Goal: Information Seeking & Learning: Learn about a topic

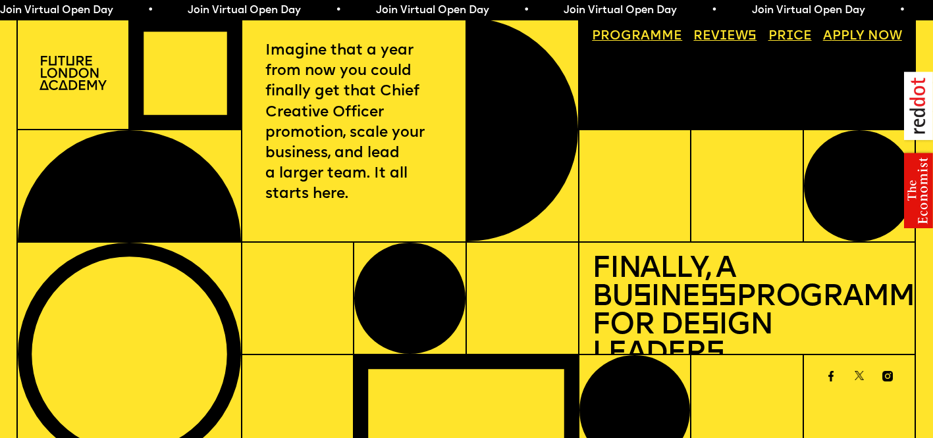
click at [656, 38] on link "Progr a mme" at bounding box center [636, 37] width 103 height 26
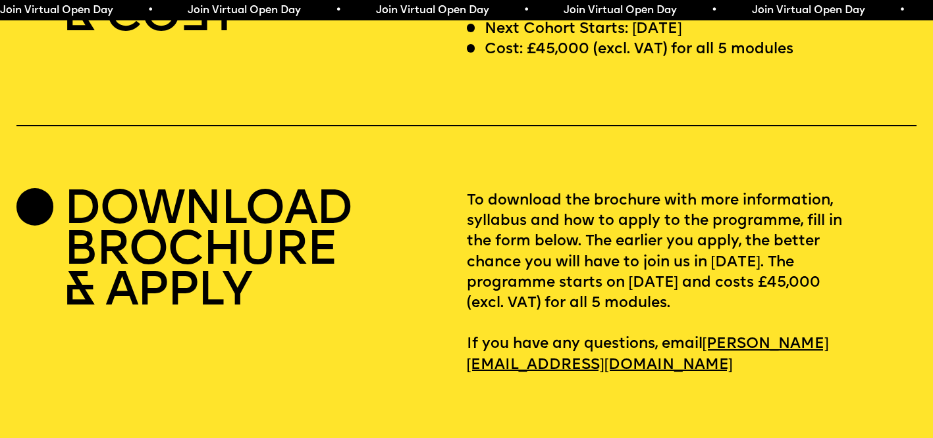
scroll to position [3930, 0]
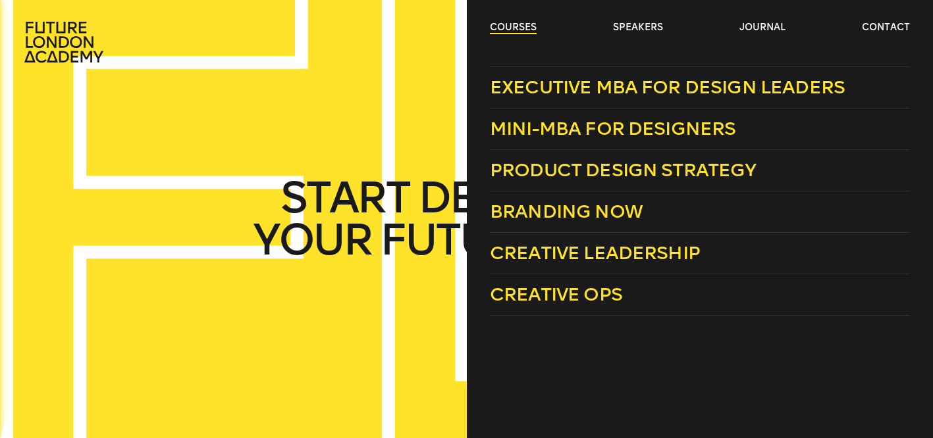
click at [526, 29] on link "courses" at bounding box center [513, 27] width 47 height 13
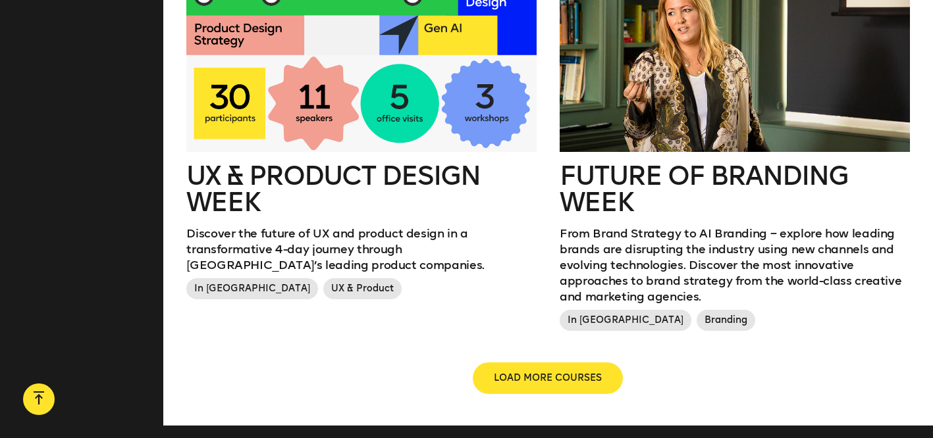
scroll to position [1580, 0]
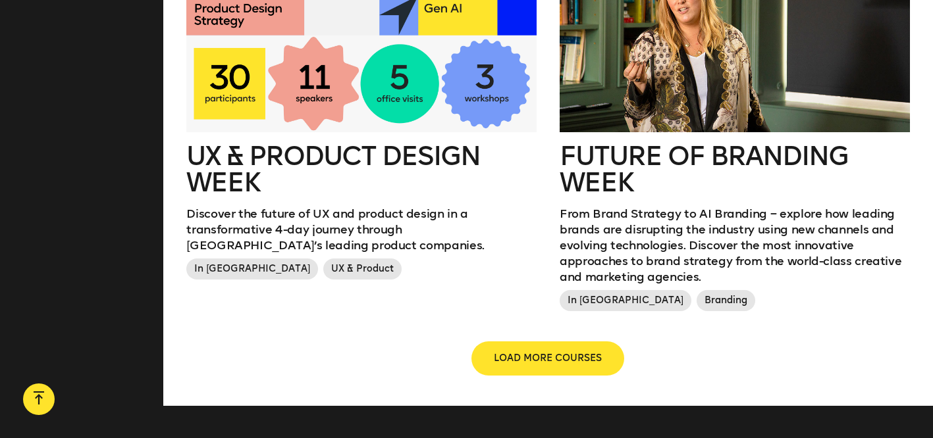
click at [588, 352] on span "LOAD MORE COURSES" at bounding box center [548, 358] width 108 height 13
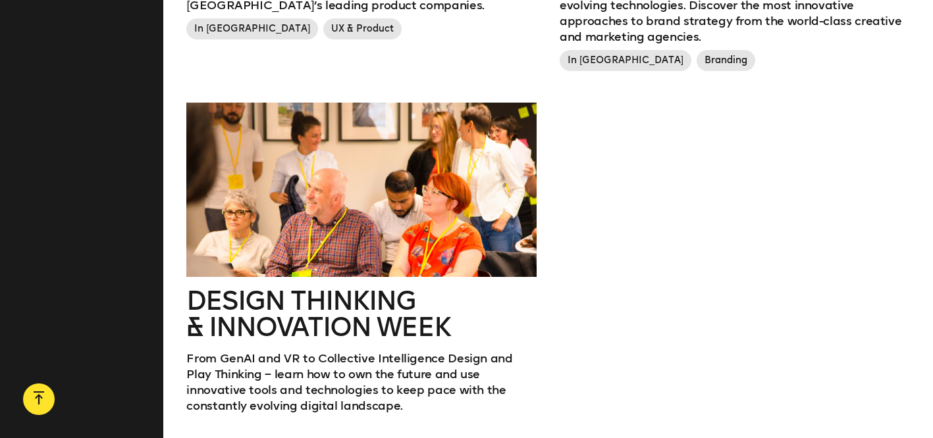
scroll to position [1843, 0]
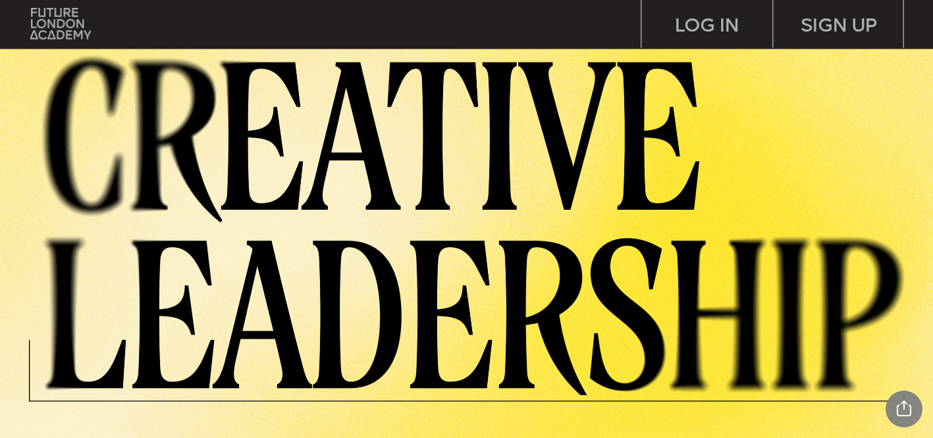
click at [730, 216] on img at bounding box center [482, 222] width 901 height 345
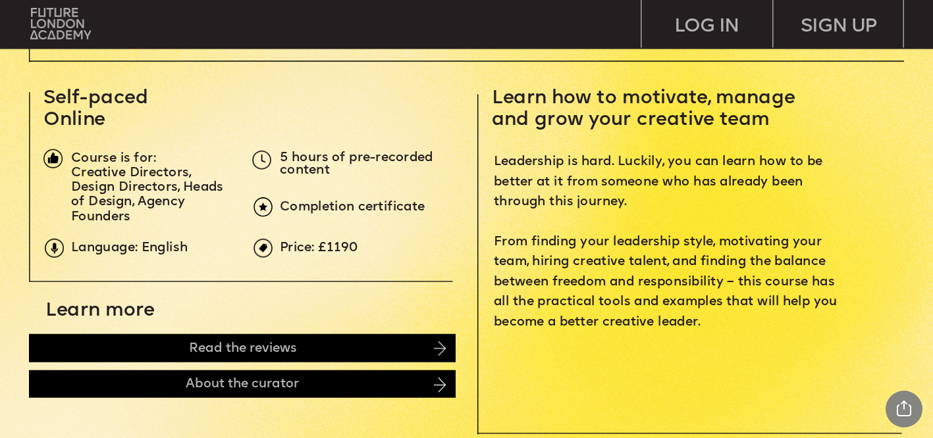
scroll to position [421, 0]
